Goal: Task Accomplishment & Management: Manage account settings

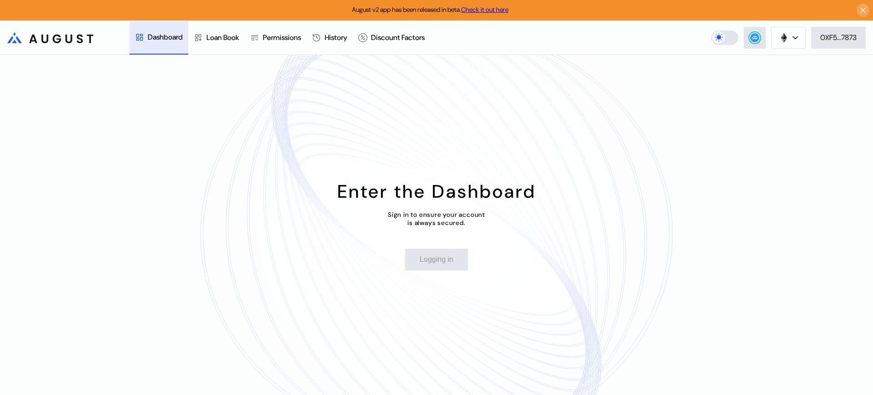
click at [851, 25] on header ".cls-1 { fill: url(#radial-gradient); } .cls-1, .cls-2 { stroke-width: 0px; } .…" at bounding box center [436, 37] width 873 height 35
click at [845, 33] on div "0XF5...7873" at bounding box center [839, 38] width 36 height 10
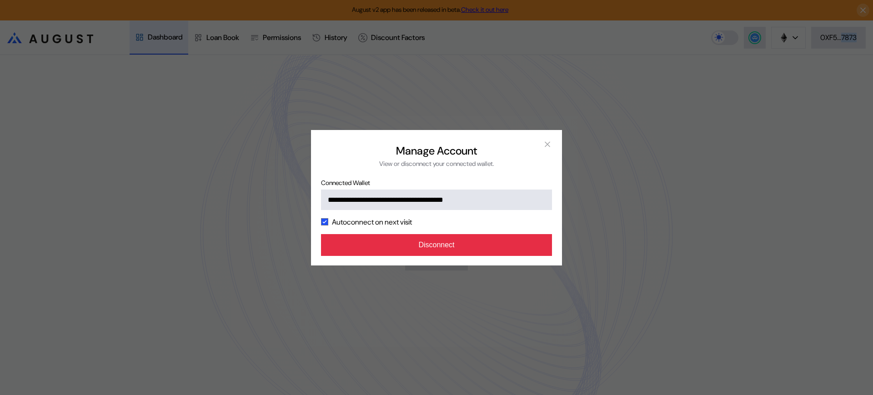
click at [457, 250] on button "Disconnect" at bounding box center [436, 245] width 231 height 22
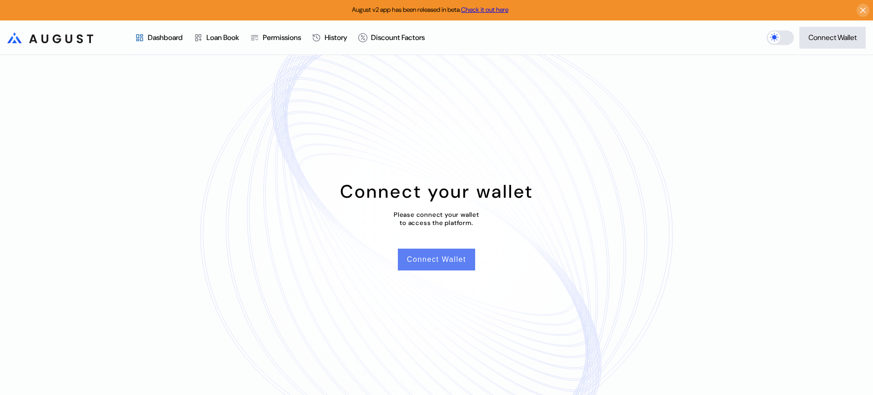
click at [455, 262] on button "Connect Wallet" at bounding box center [436, 260] width 77 height 22
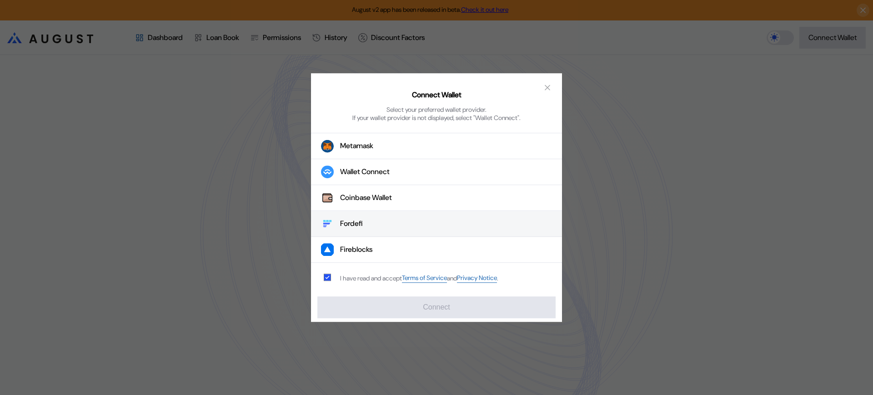
click at [426, 221] on button "Fordefi" at bounding box center [436, 225] width 251 height 26
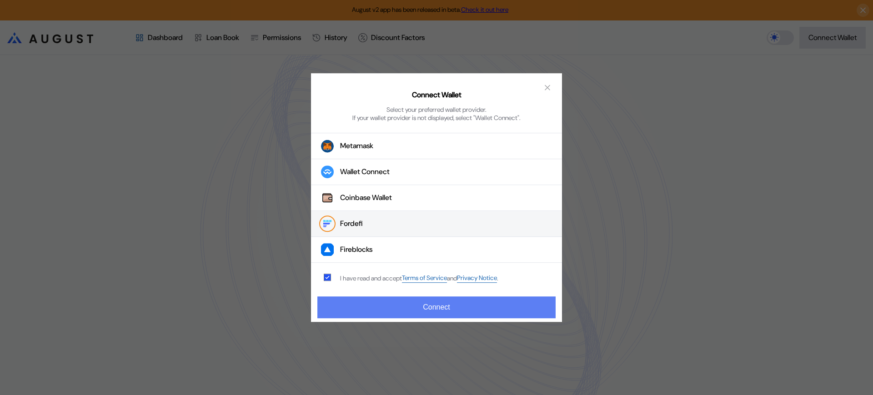
click at [466, 303] on button "Connect" at bounding box center [436, 308] width 238 height 22
